Goal: Find specific page/section: Find specific page/section

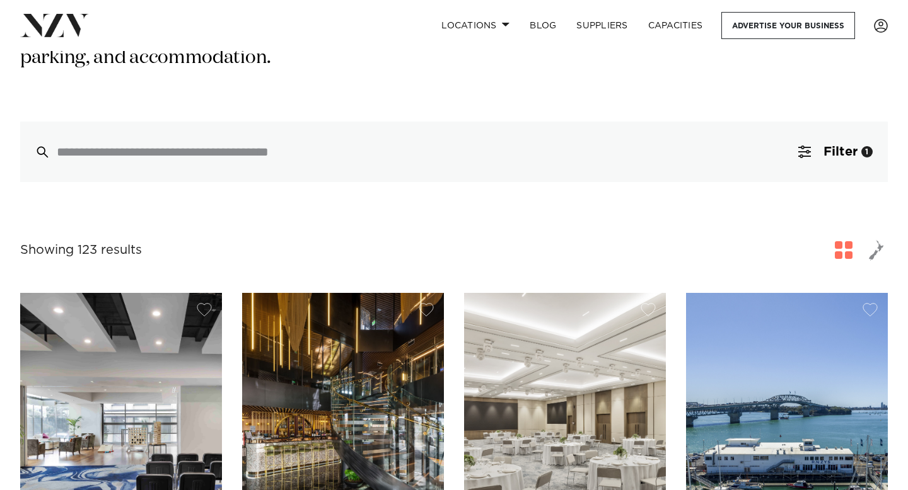
scroll to position [252, 0]
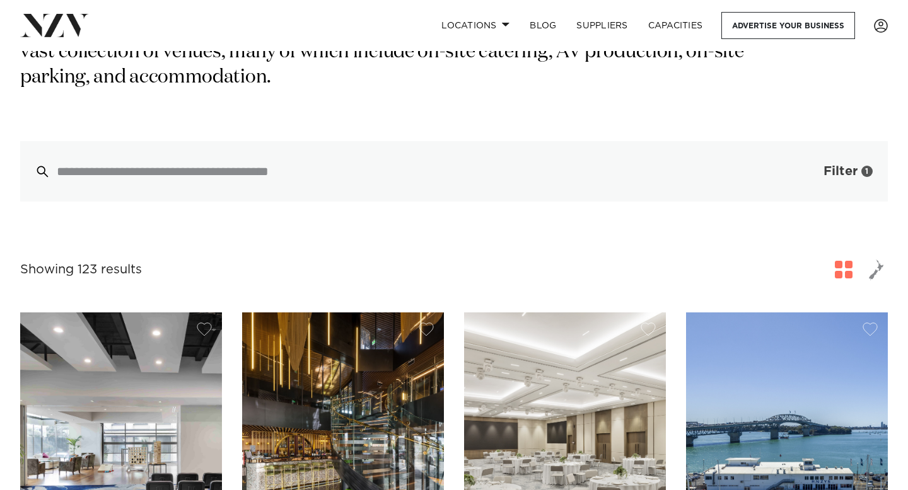
click at [803, 165] on span "button" at bounding box center [804, 171] width 13 height 13
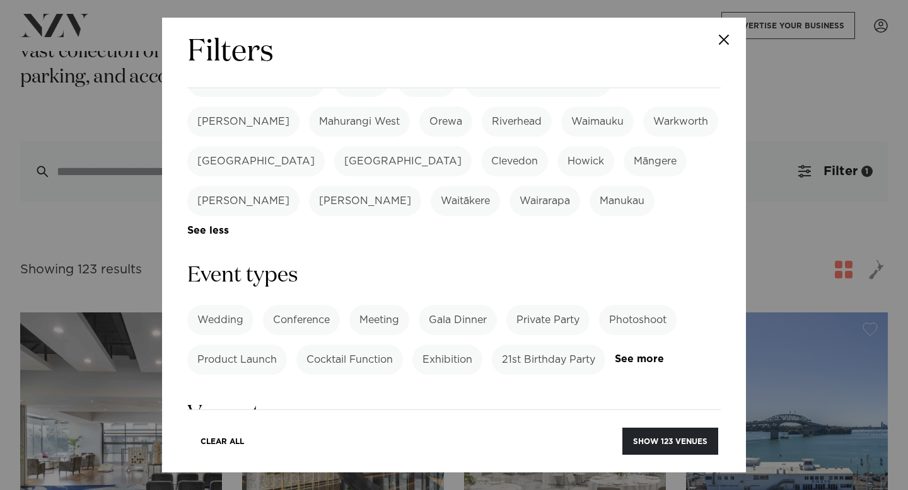
scroll to position [420, 0]
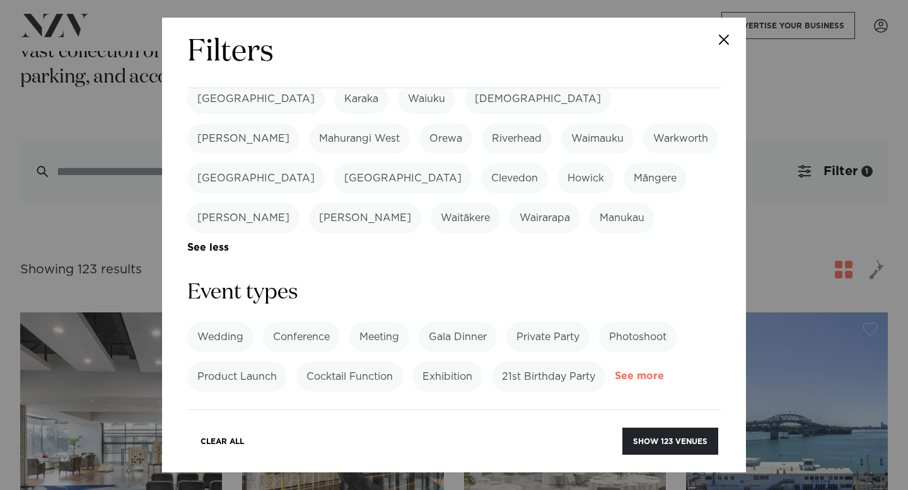
click at [657, 371] on link "See more" at bounding box center [664, 376] width 98 height 11
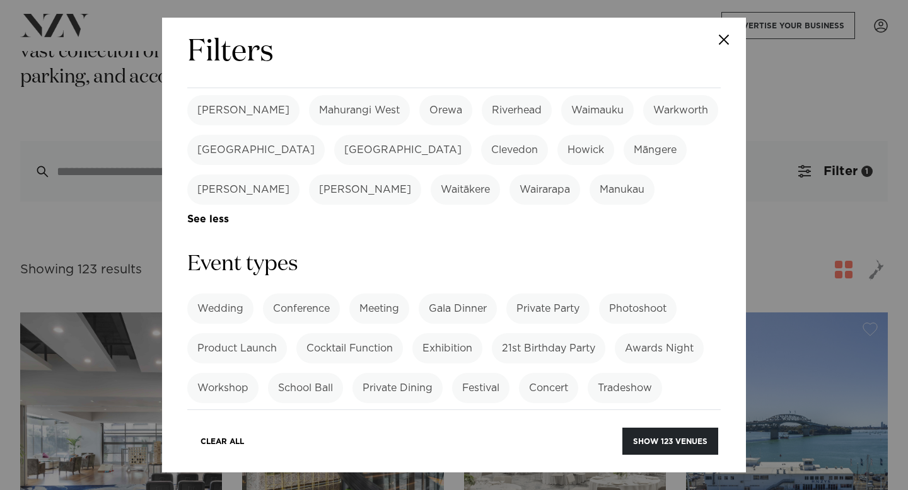
scroll to position [451, 0]
click at [618, 411] on label "Memorial" at bounding box center [603, 426] width 65 height 30
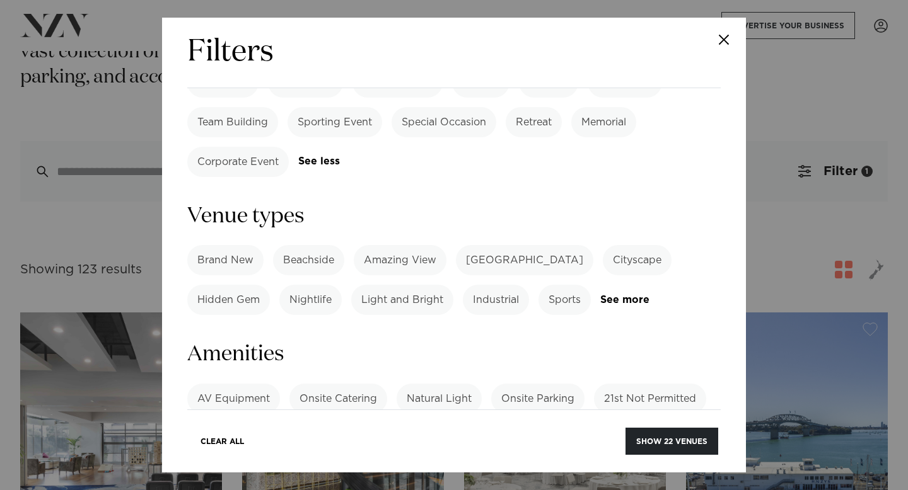
scroll to position [746, 0]
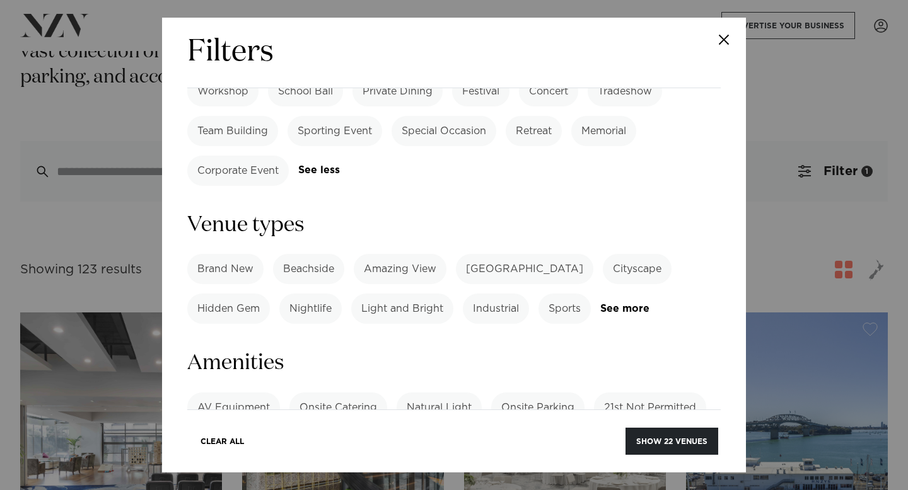
click at [635, 254] on div "Brand New [GEOGRAPHIC_DATA] Amazing View [GEOGRAPHIC_DATA] Cityscape Hidden Gem…" at bounding box center [453, 289] width 533 height 70
click at [639, 304] on link "See more" at bounding box center [649, 309] width 98 height 11
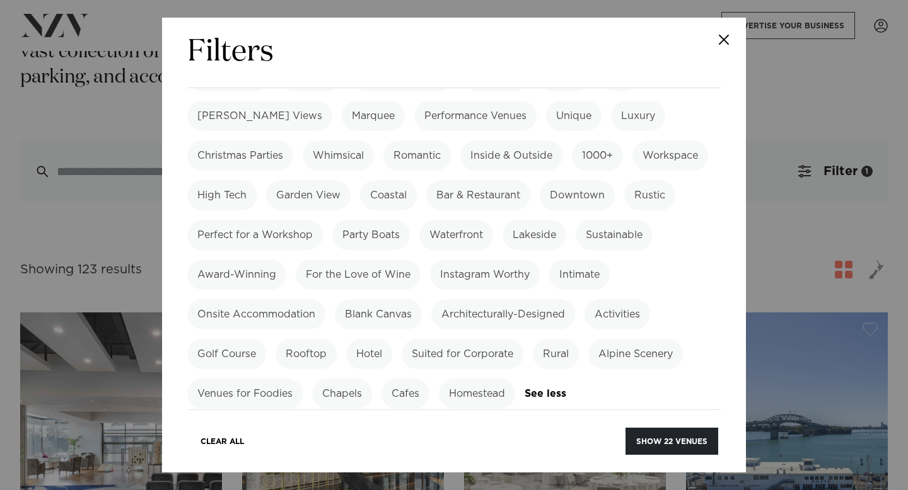
scroll to position [997, 0]
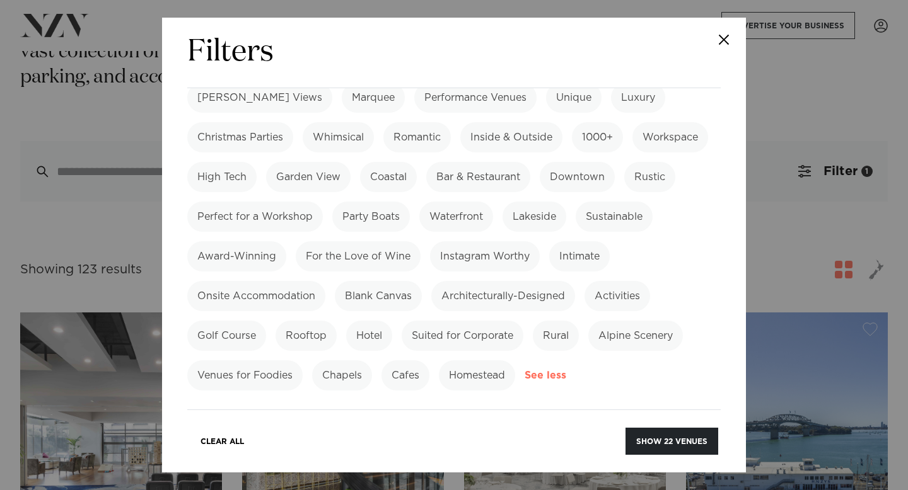
click at [554, 371] on link "See more" at bounding box center [569, 376] width 91 height 11
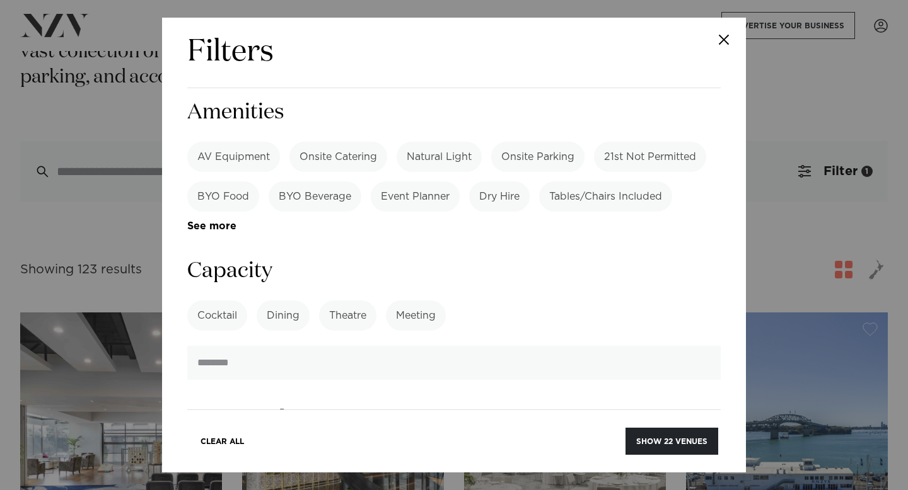
scroll to position [679, 0]
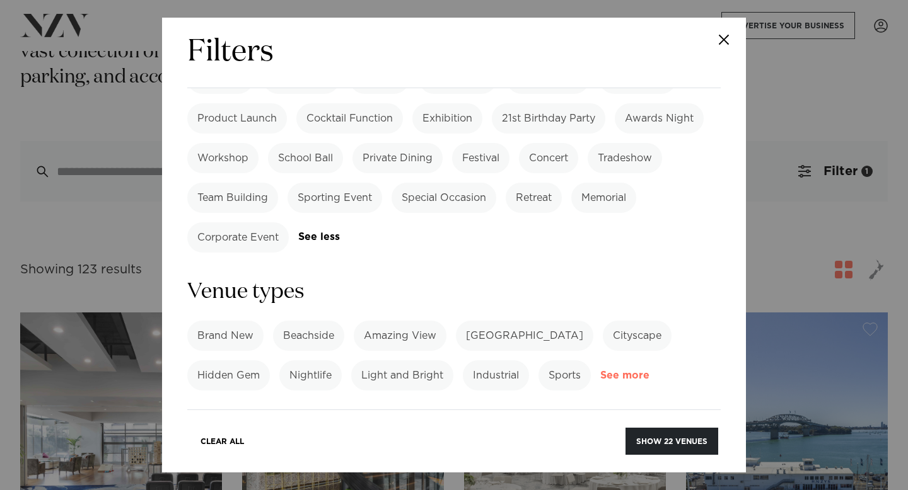
click at [628, 371] on link "See more" at bounding box center [649, 376] width 98 height 11
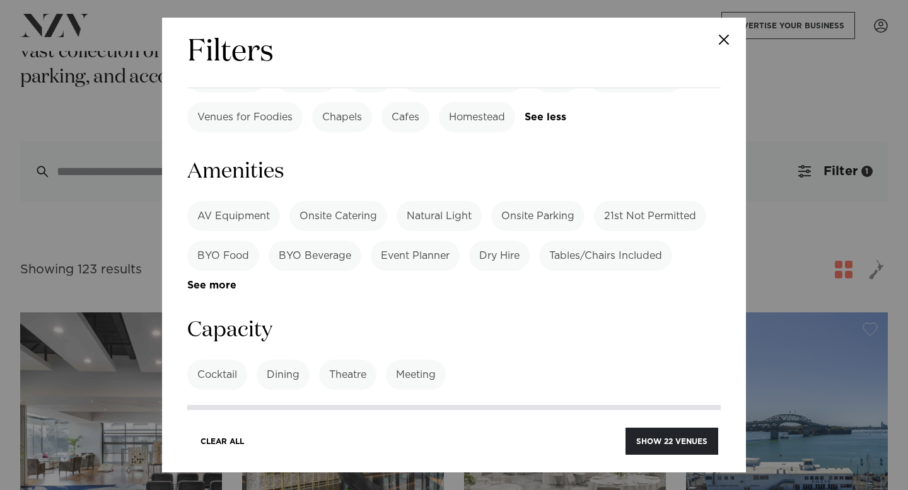
scroll to position [1242, 0]
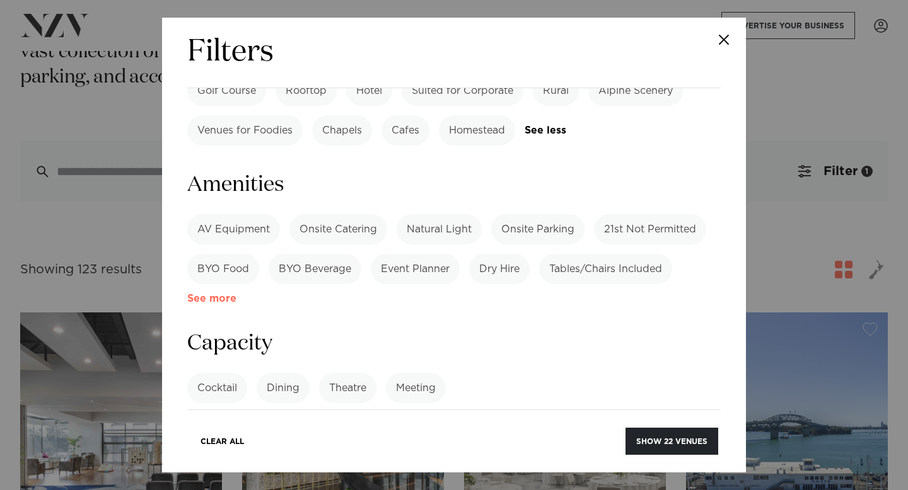
click at [220, 294] on link "See more" at bounding box center [236, 299] width 98 height 11
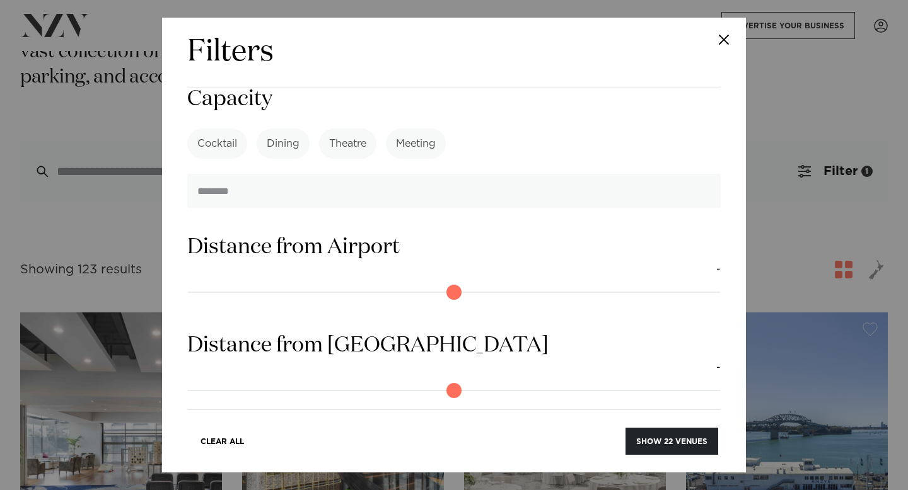
scroll to position [1826, 0]
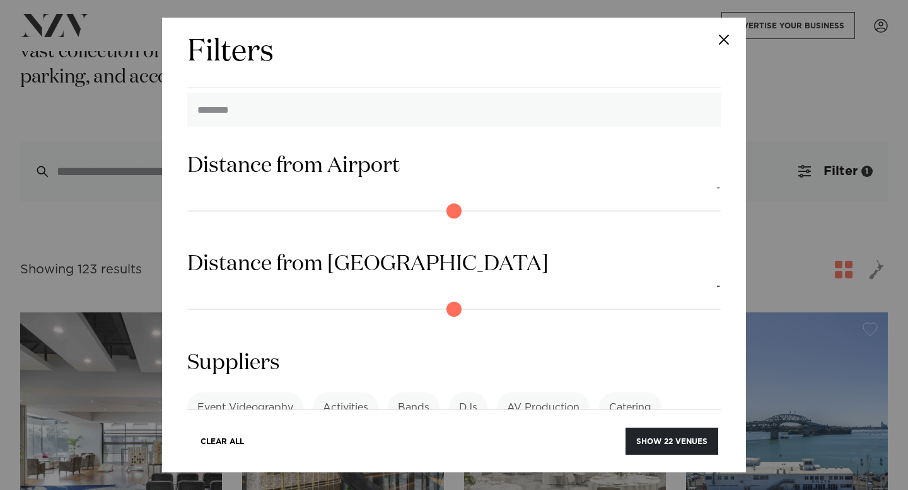
click at [377, 393] on div "Event Videography Activities Bands DJs AV Production Catering Consultants Conve…" at bounding box center [453, 438] width 533 height 90
click at [286, 472] on link "See more" at bounding box center [236, 477] width 98 height 11
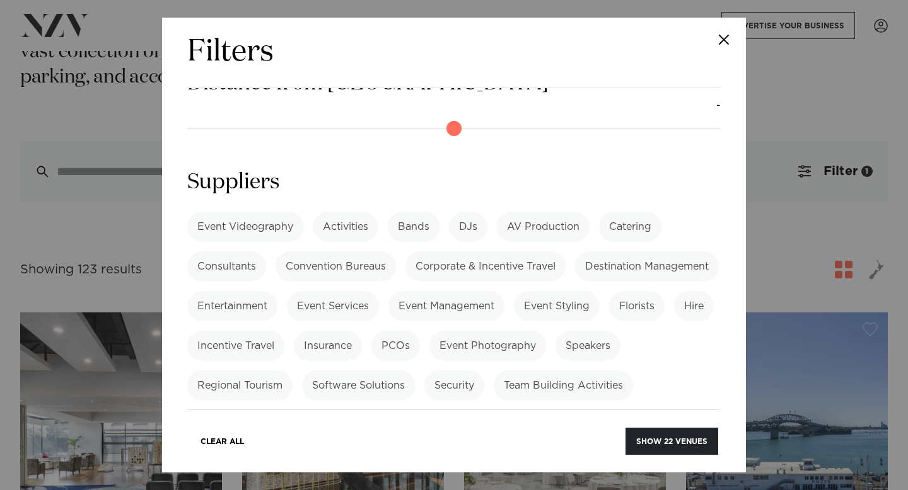
scroll to position [2024, 0]
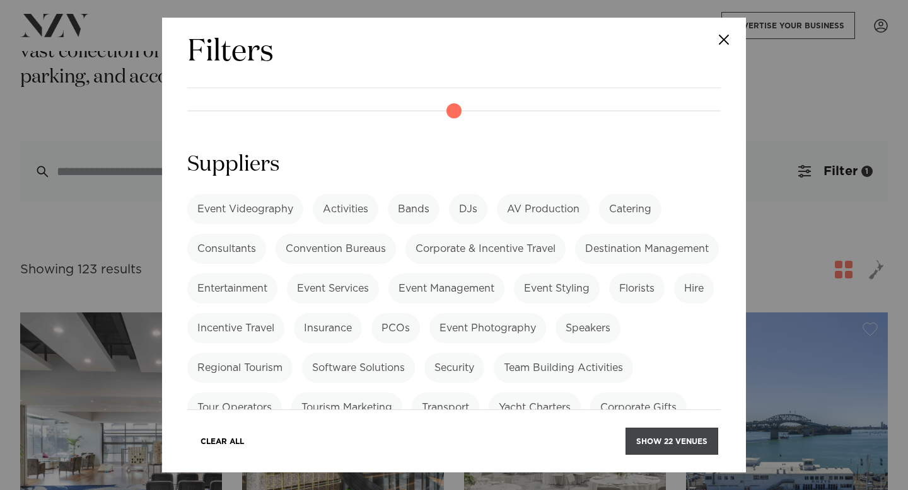
click at [661, 441] on button "Show 22 venues" at bounding box center [671, 441] width 93 height 27
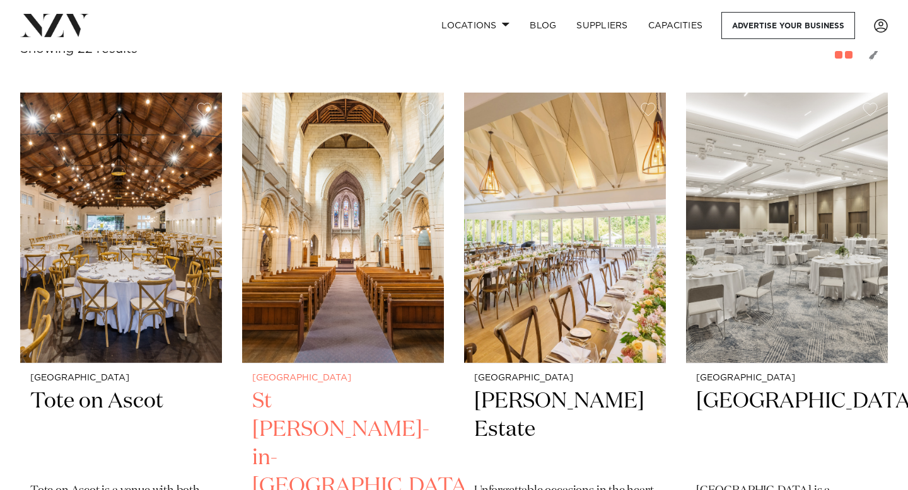
scroll to position [224, 0]
